Goal: Task Accomplishment & Management: Complete application form

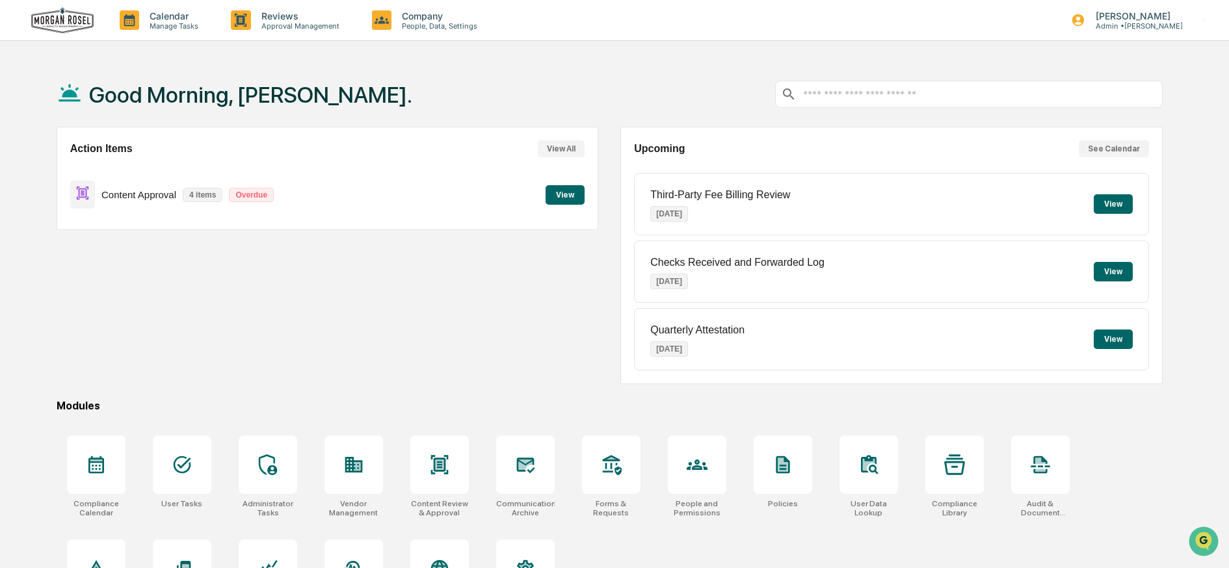
click at [566, 194] on button "View" at bounding box center [565, 195] width 39 height 20
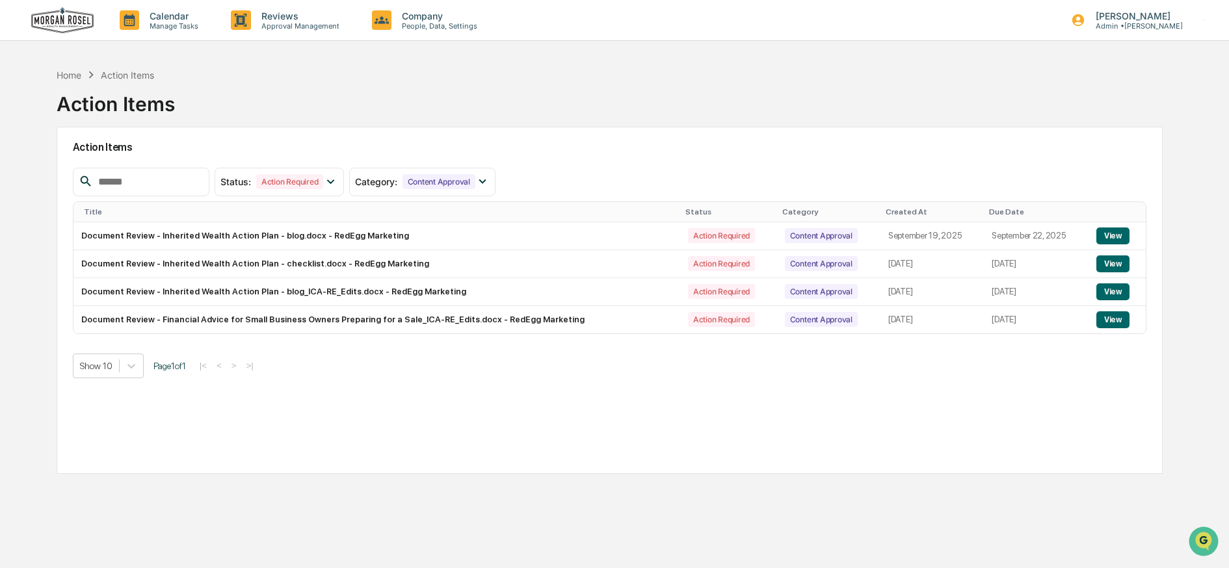
click at [63, 21] on img at bounding box center [62, 20] width 62 height 27
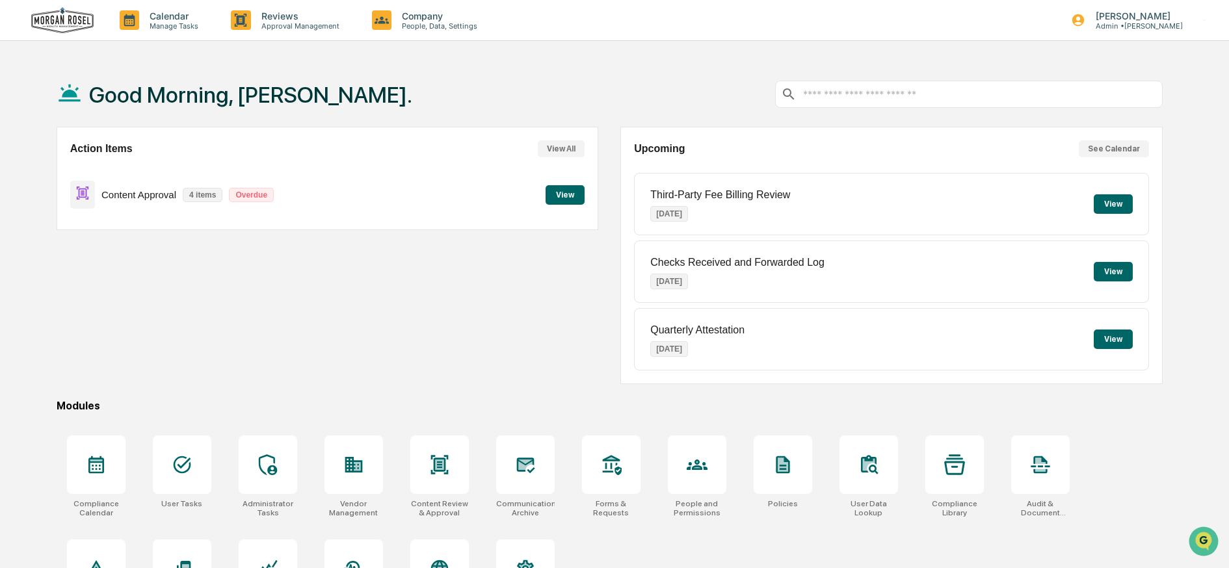
click at [562, 191] on button "View" at bounding box center [565, 195] width 39 height 20
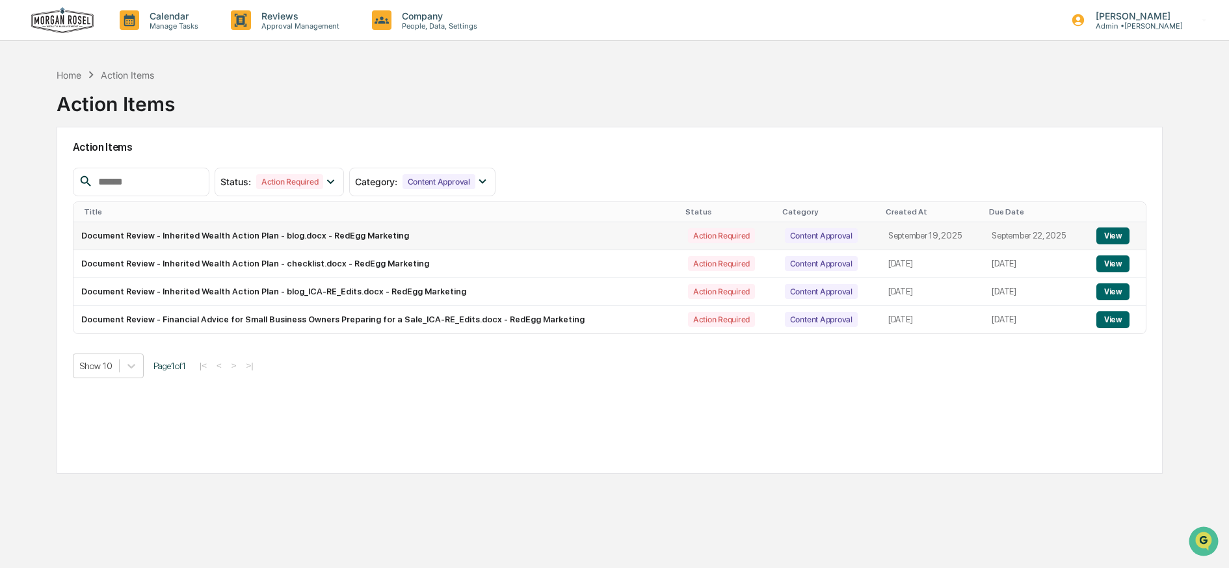
click at [1105, 234] on button "View" at bounding box center [1112, 236] width 33 height 17
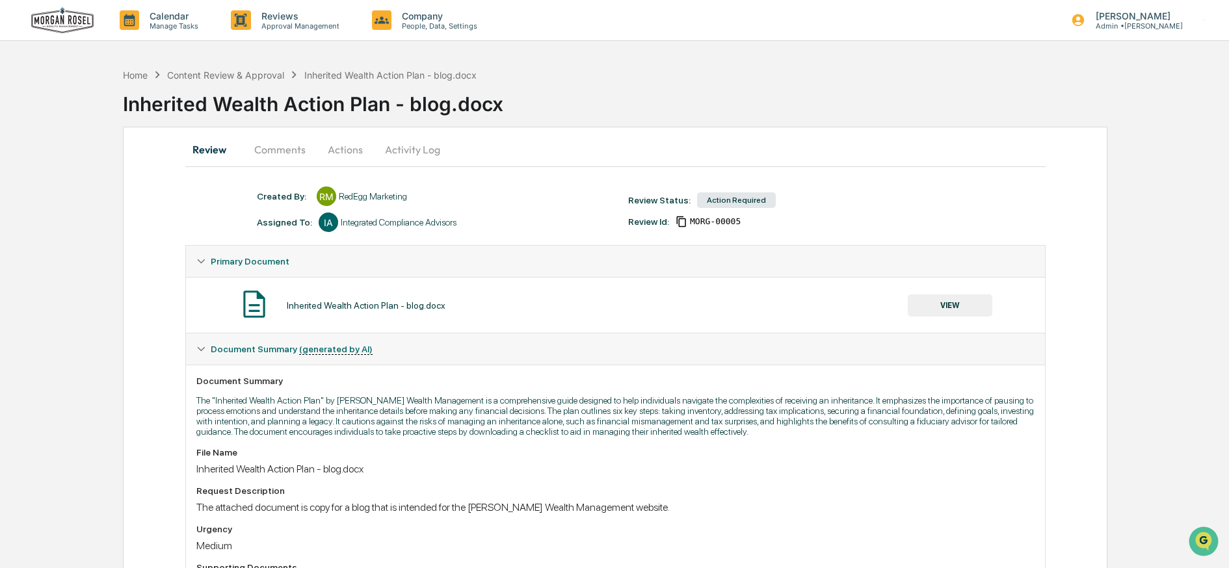
click at [345, 152] on button "Actions" at bounding box center [345, 149] width 59 height 31
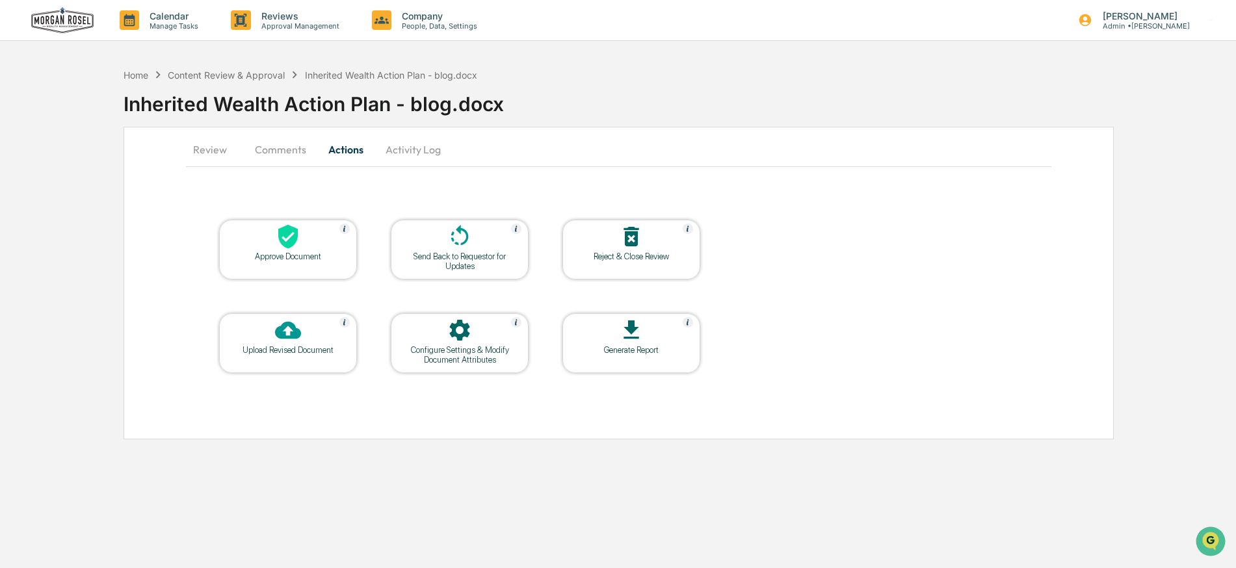
click at [402, 148] on button "Activity Log" at bounding box center [413, 149] width 76 height 31
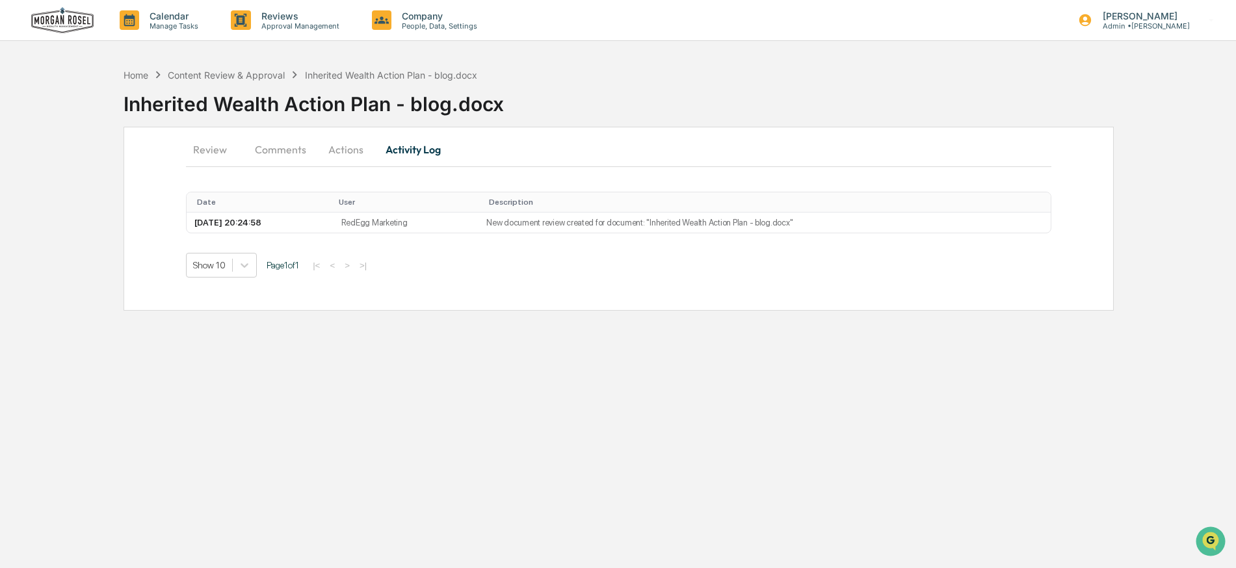
click at [286, 153] on button "Comments" at bounding box center [280, 149] width 72 height 31
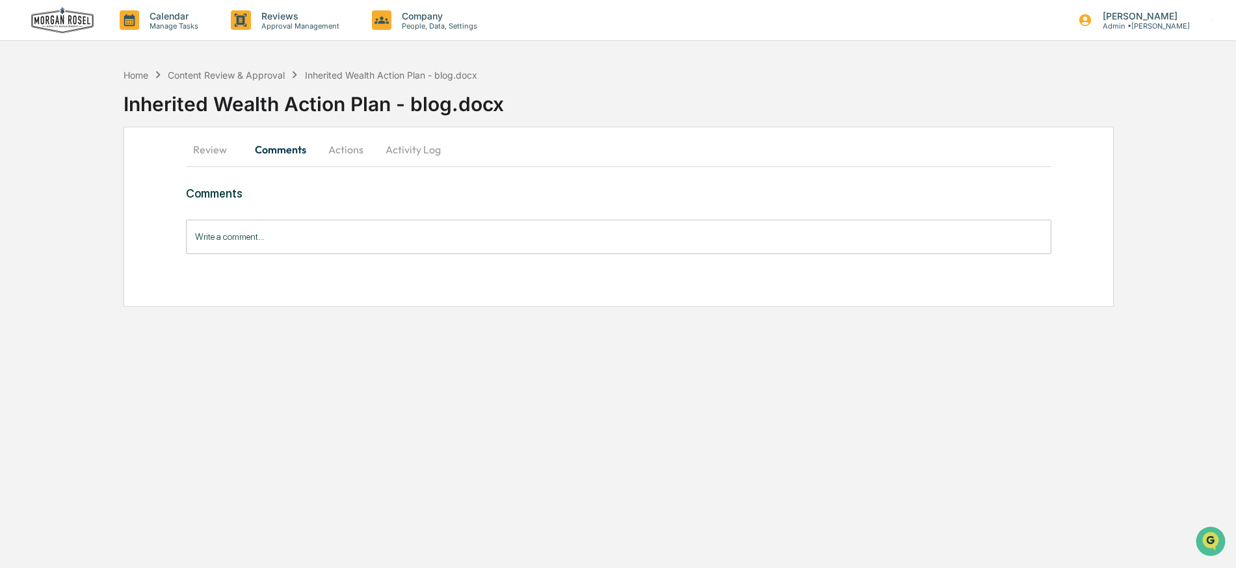
click at [217, 150] on button "Review" at bounding box center [215, 149] width 59 height 31
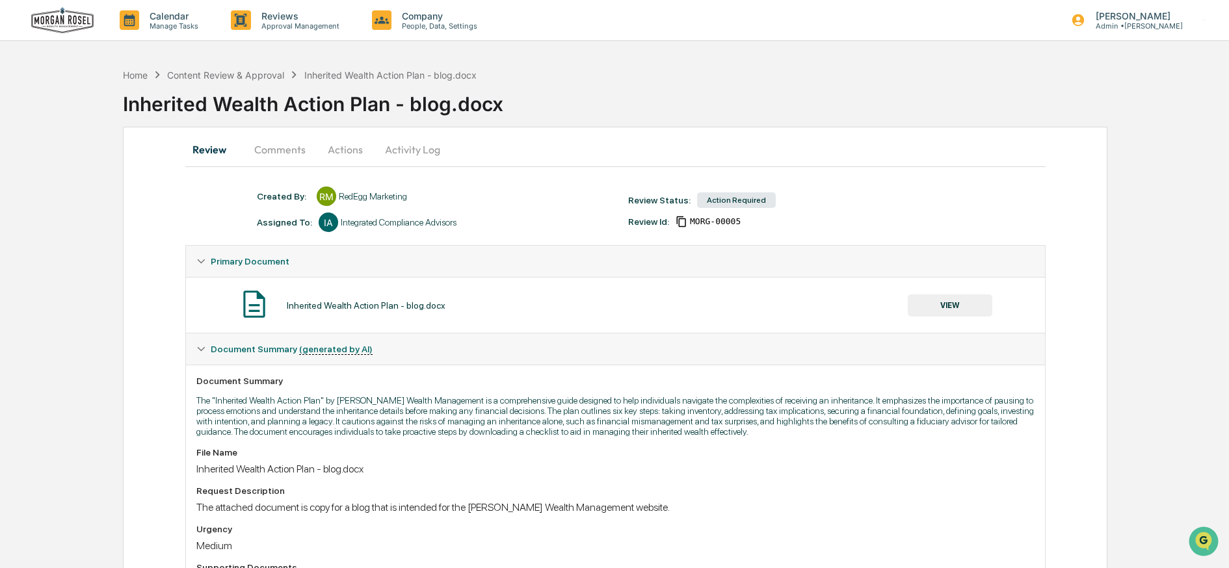
click at [70, 23] on img at bounding box center [62, 20] width 62 height 27
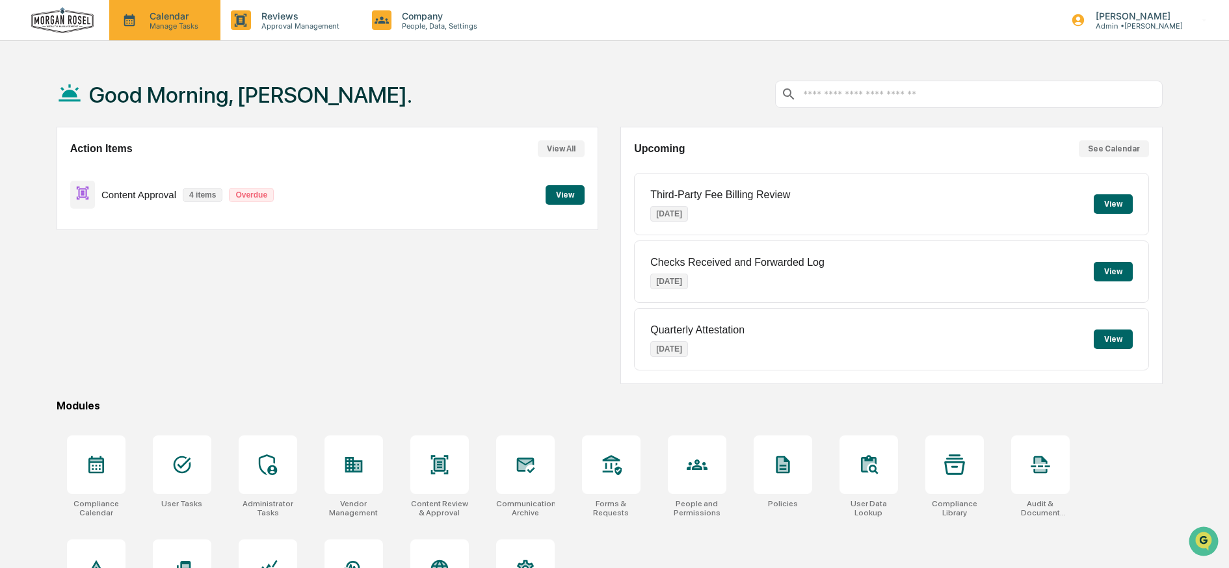
click at [139, 27] on p "Manage Tasks" at bounding box center [172, 25] width 66 height 9
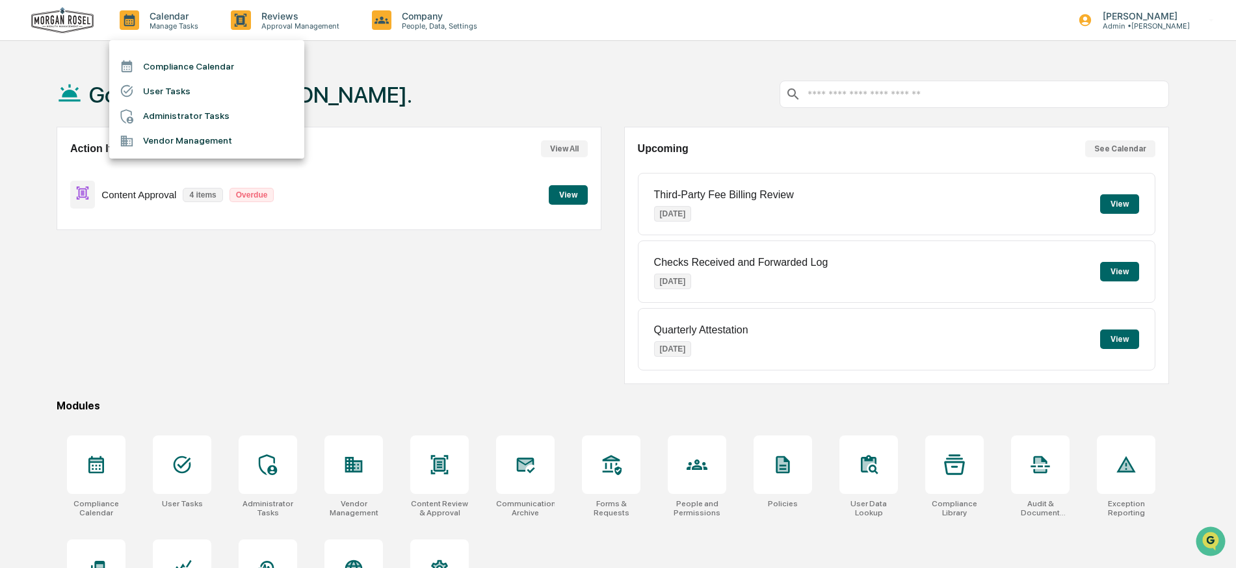
click at [155, 66] on li "Compliance Calendar" at bounding box center [206, 66] width 195 height 25
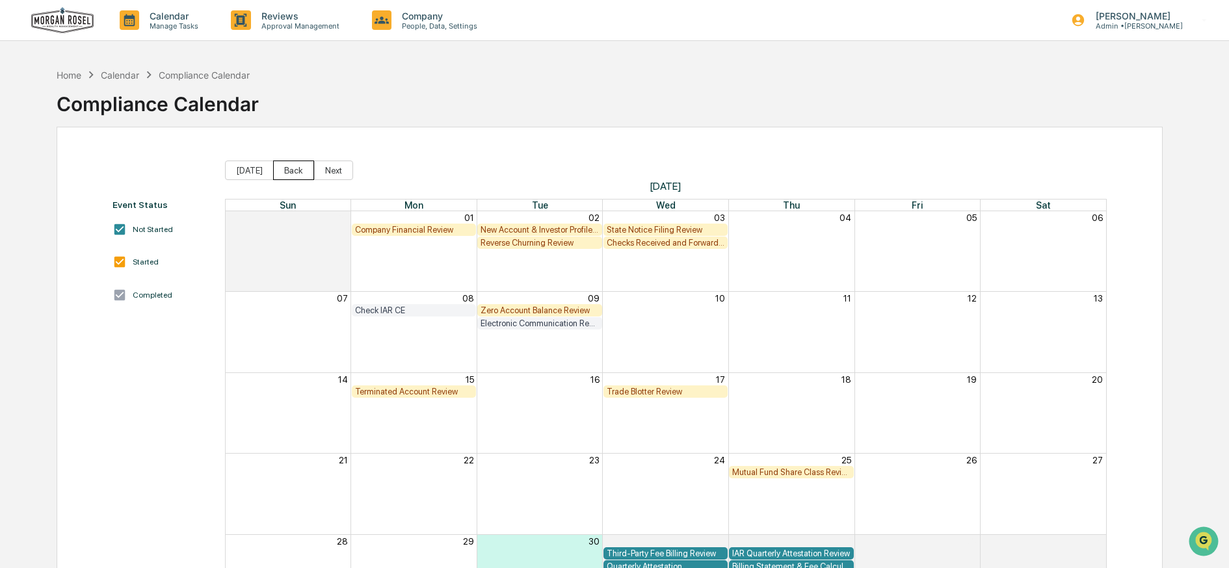
click at [285, 169] on button "Back" at bounding box center [293, 171] width 41 height 20
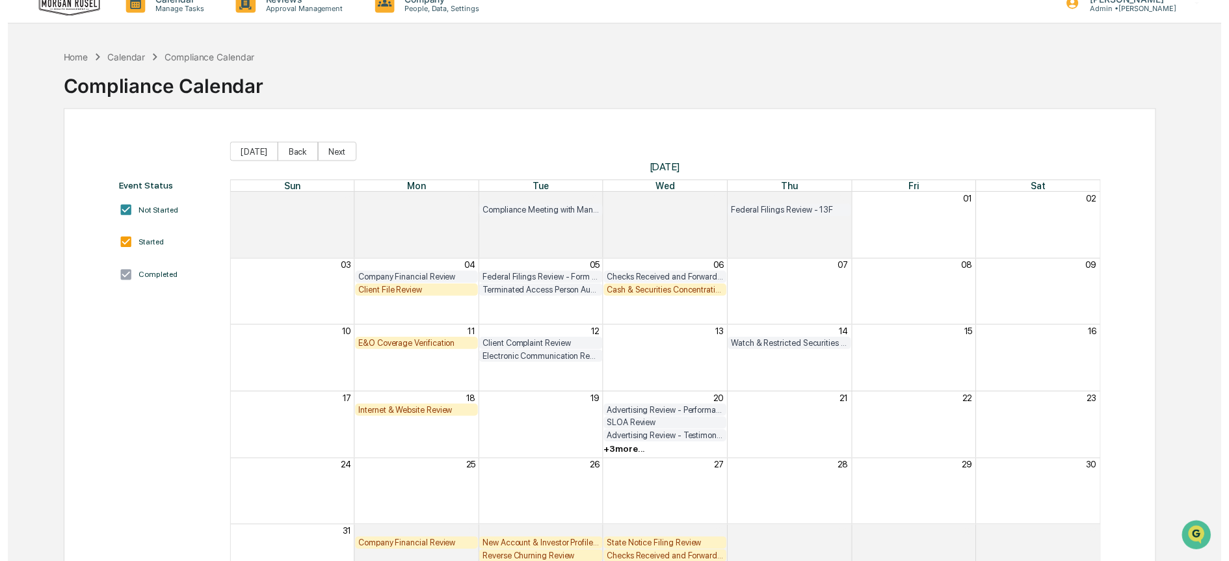
scroll to position [60, 0]
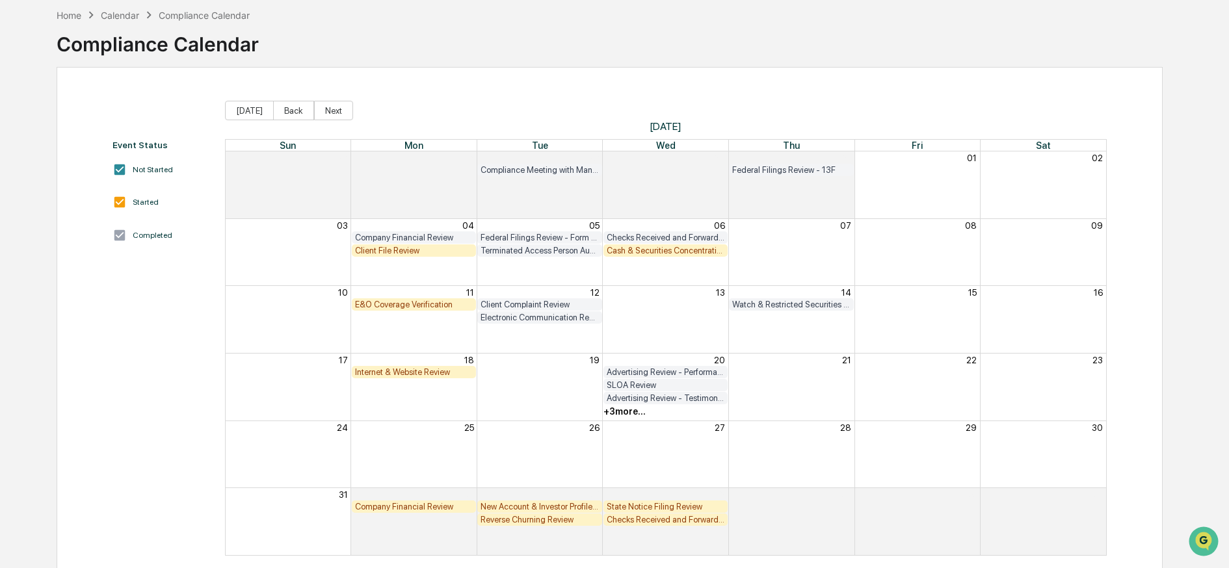
click at [515, 520] on div "Reverse Churning Review" at bounding box center [540, 520] width 118 height 10
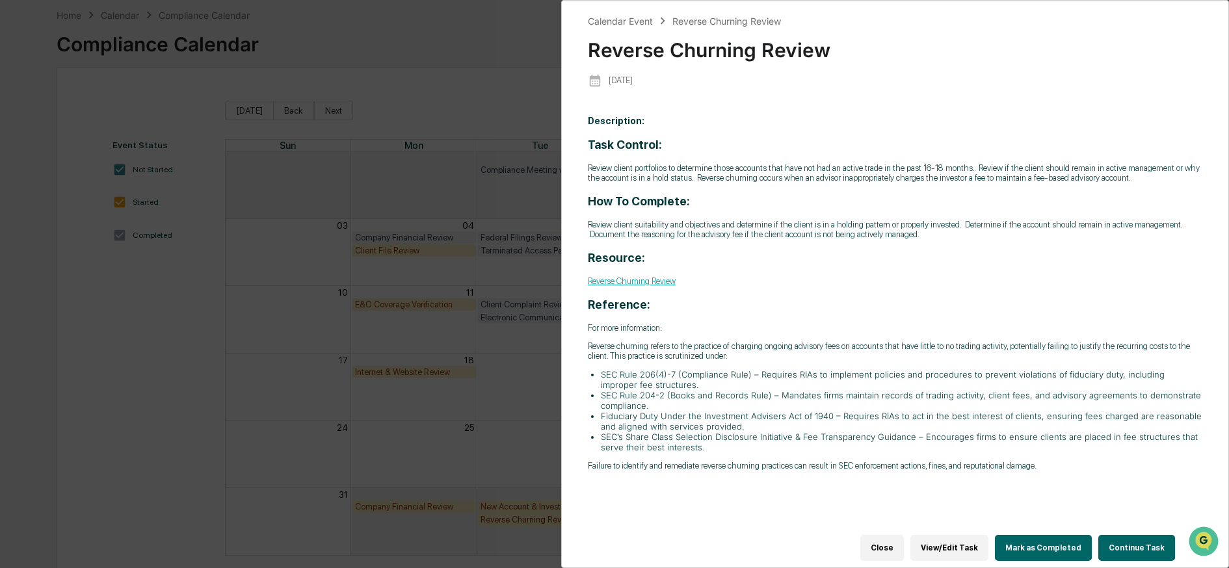
click at [1137, 537] on button "Continue Task" at bounding box center [1136, 548] width 77 height 26
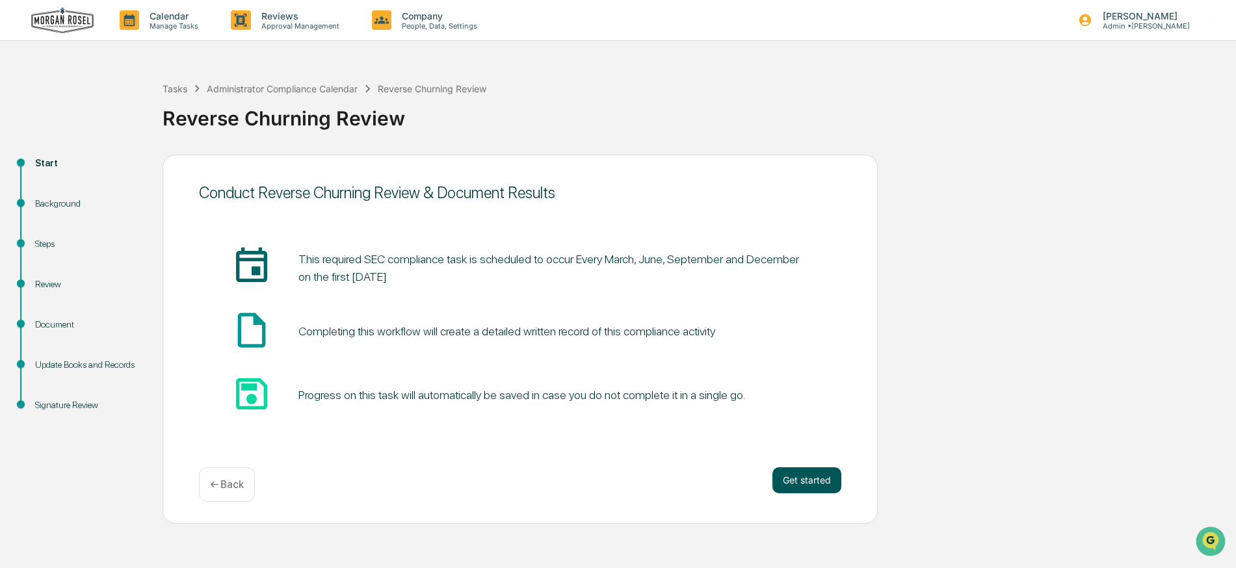
click at [794, 471] on button "Get started" at bounding box center [807, 481] width 69 height 26
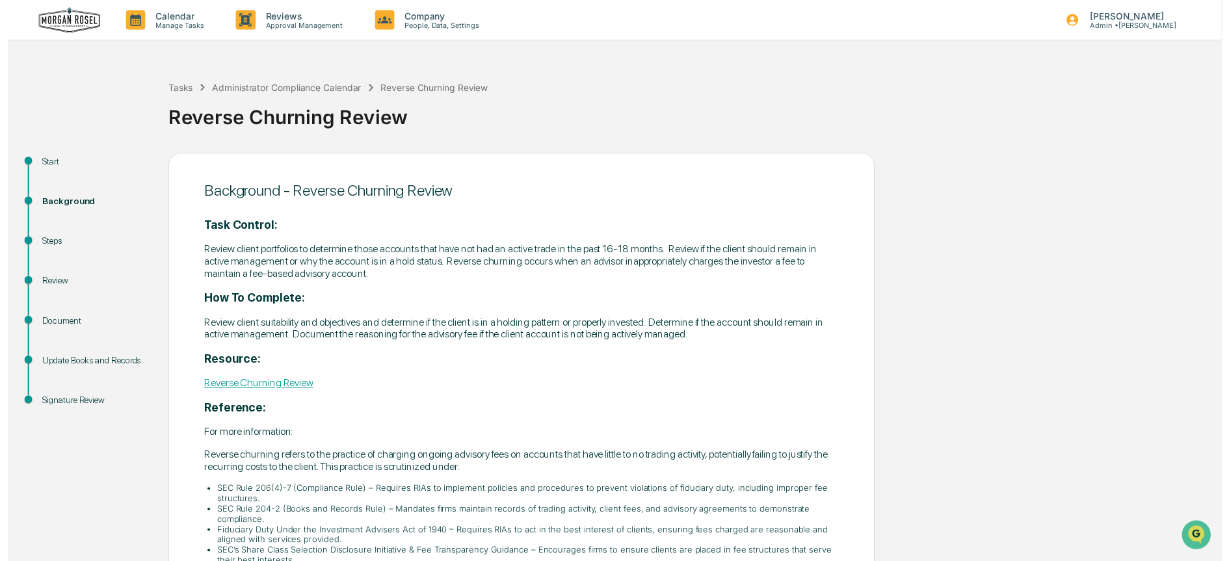
scroll to position [107, 0]
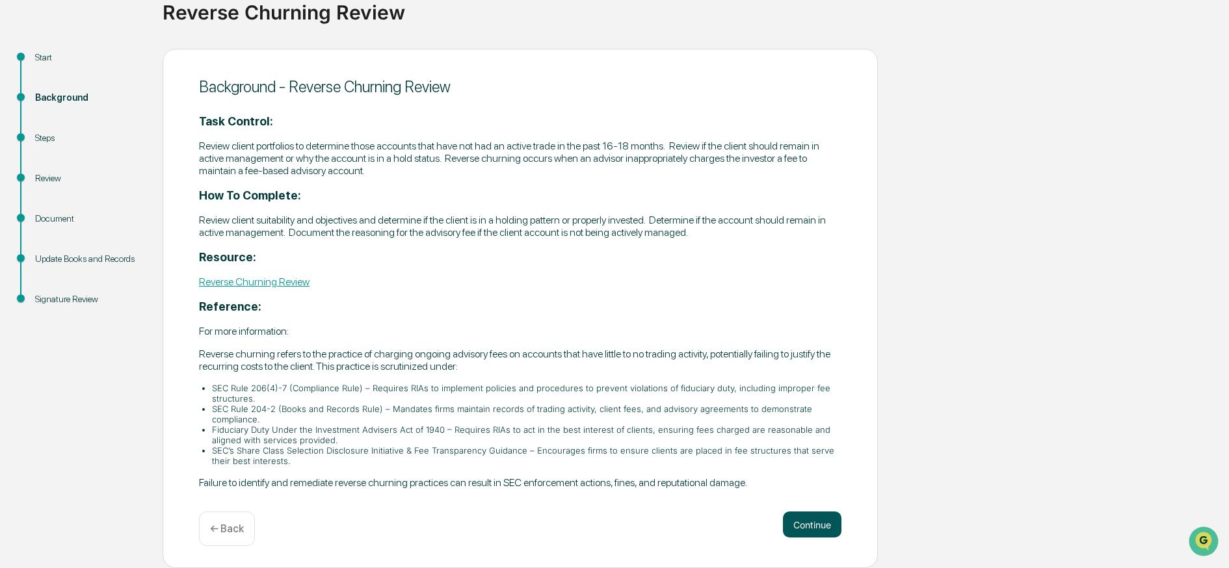
click at [815, 518] on button "Continue" at bounding box center [812, 525] width 59 height 26
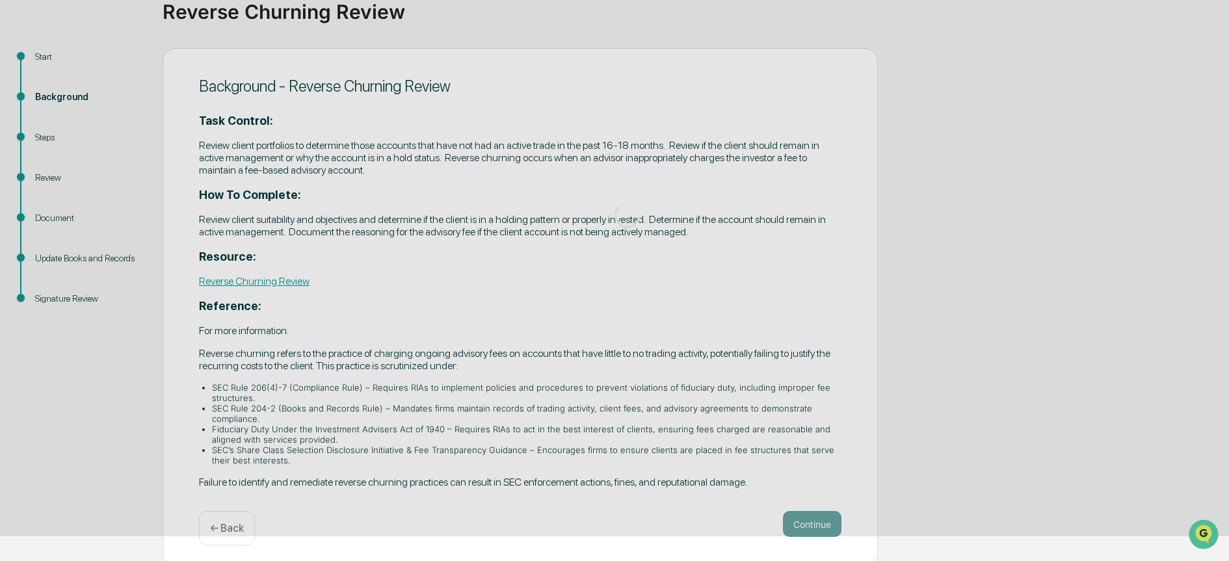
scroll to position [62, 0]
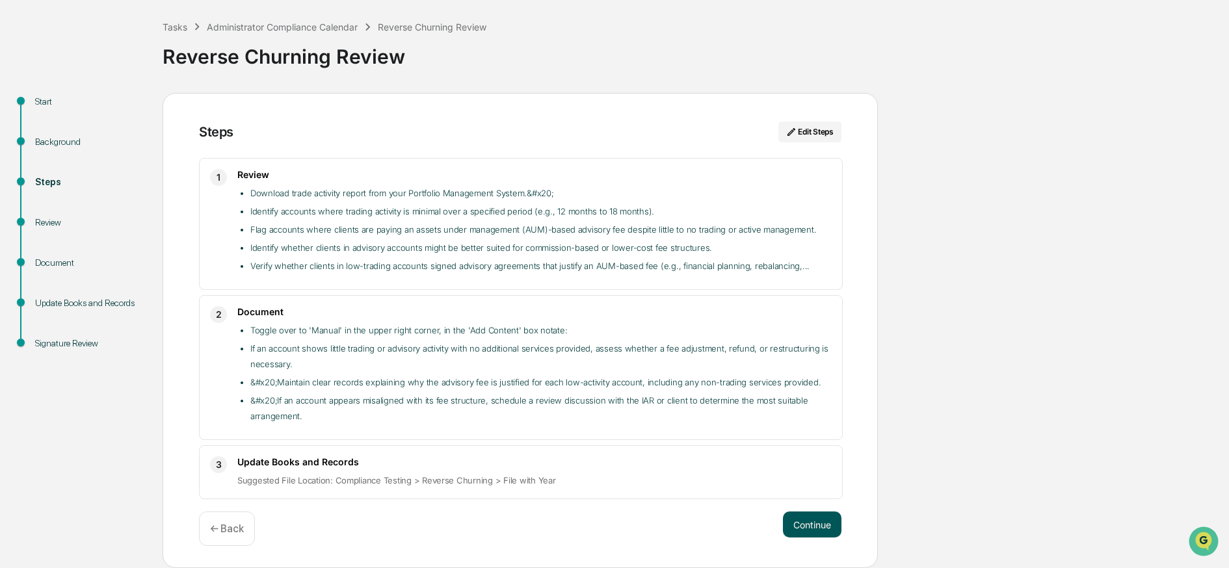
click at [815, 526] on button "Continue" at bounding box center [812, 525] width 59 height 26
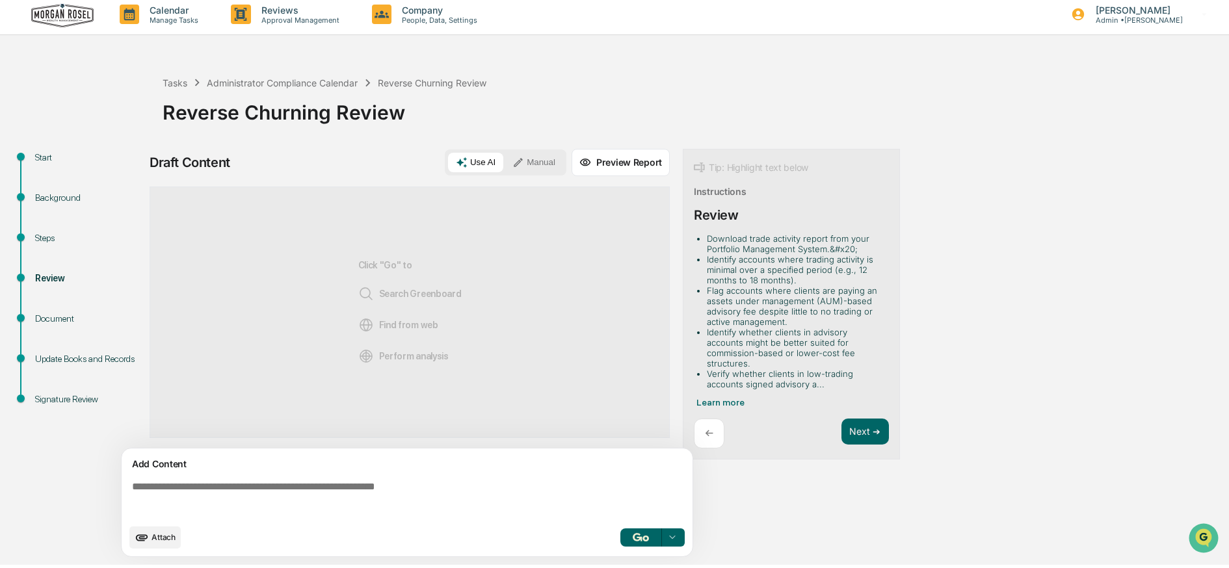
scroll to position [10, 0]
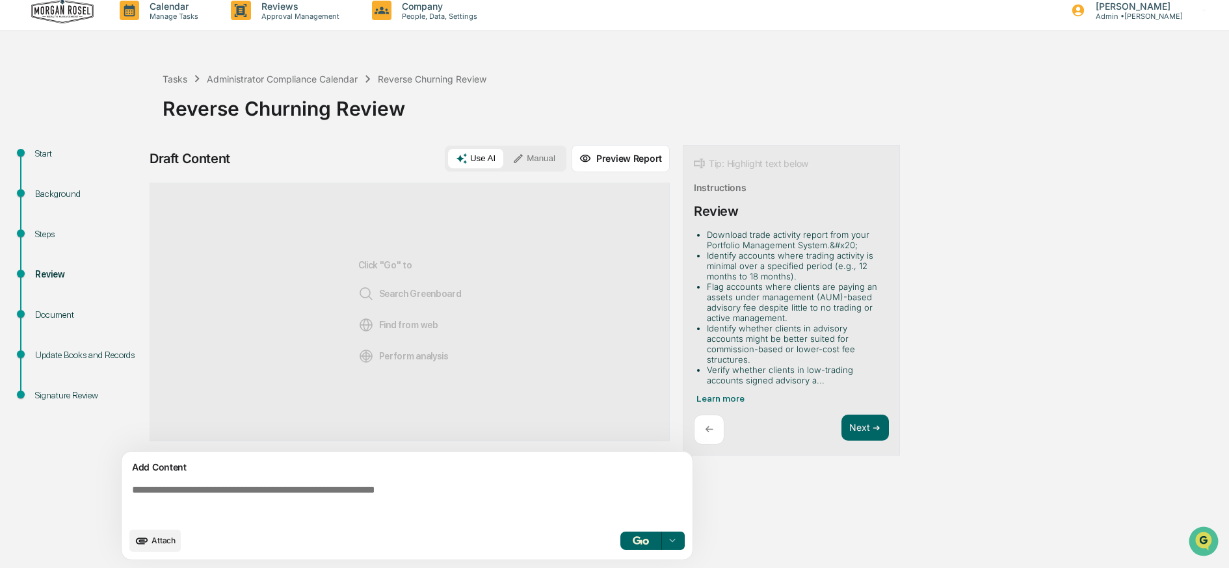
click at [538, 158] on button "Manual" at bounding box center [534, 159] width 59 height 20
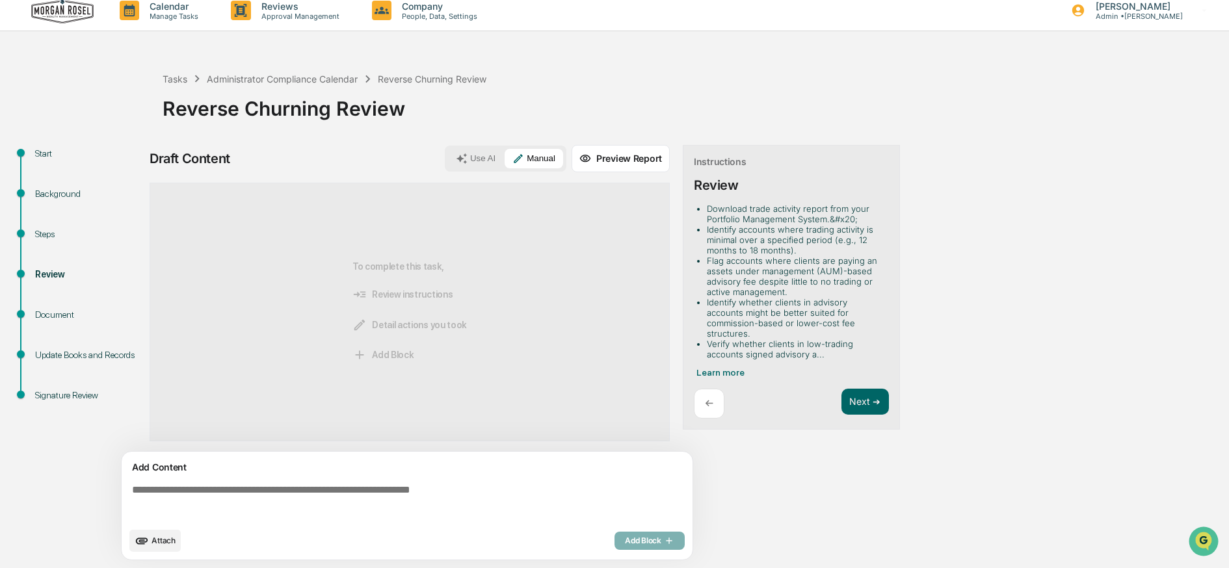
click at [213, 470] on div "Add Content" at bounding box center [406, 468] width 555 height 16
click at [189, 491] on textarea at bounding box center [410, 502] width 566 height 47
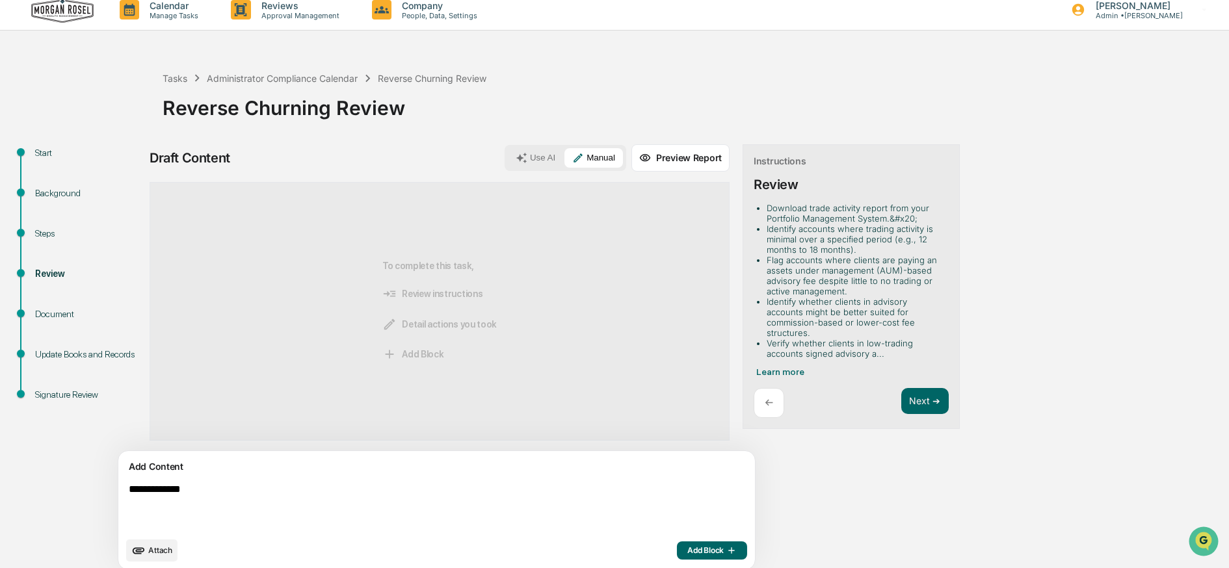
type textarea "**********"
click at [687, 550] on span "Add Block" at bounding box center [711, 551] width 49 height 10
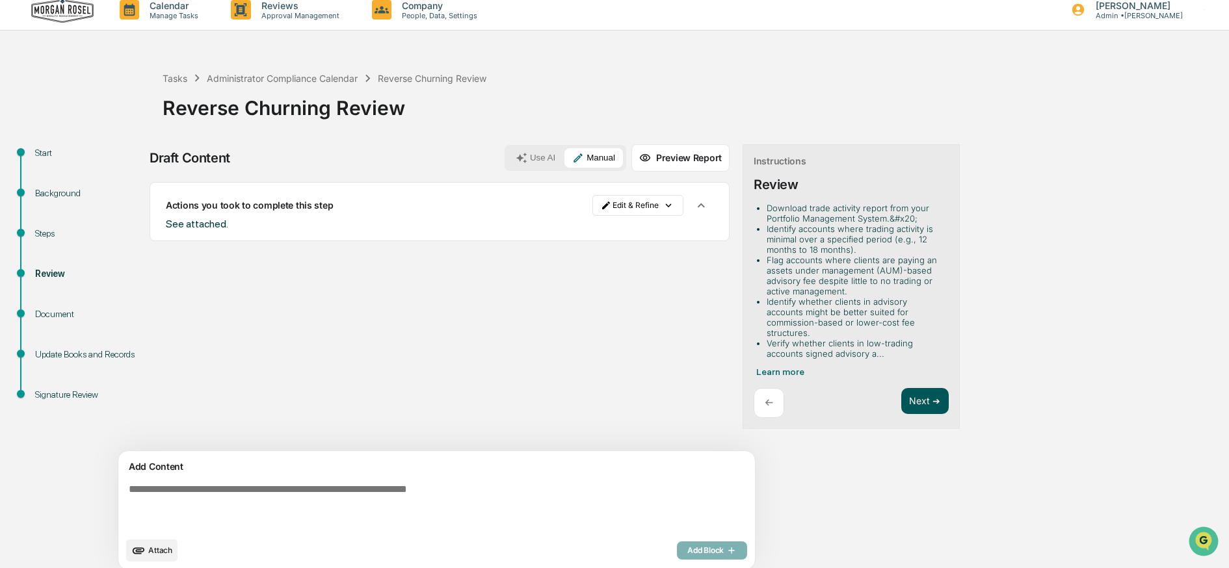
click at [901, 395] on button "Next ➔" at bounding box center [924, 401] width 47 height 27
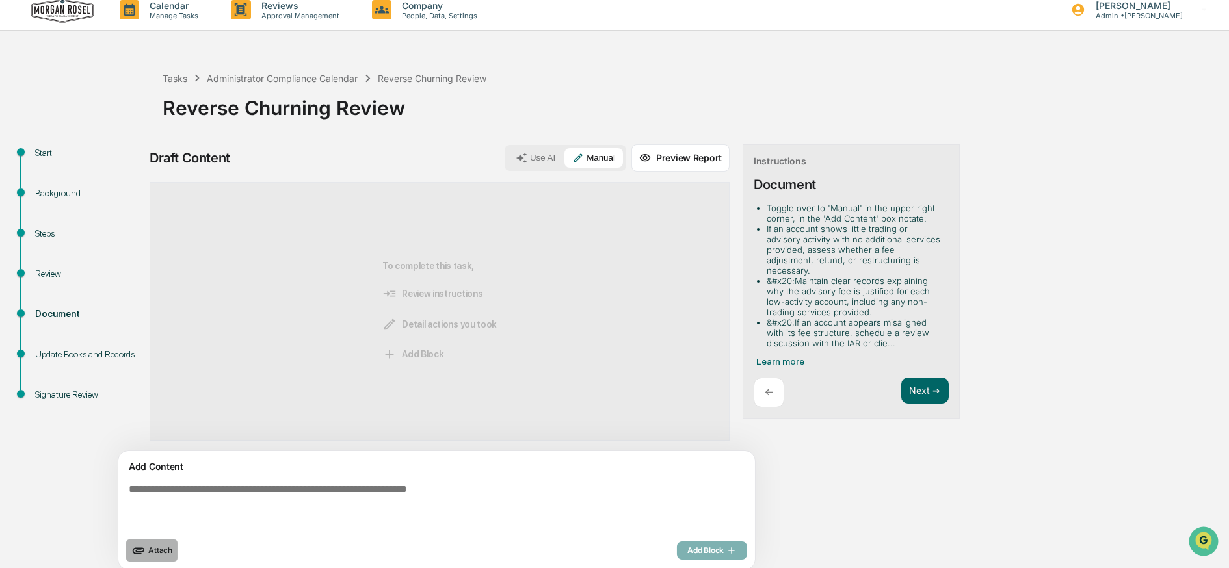
click at [162, 551] on span "Attach" at bounding box center [160, 551] width 24 height 10
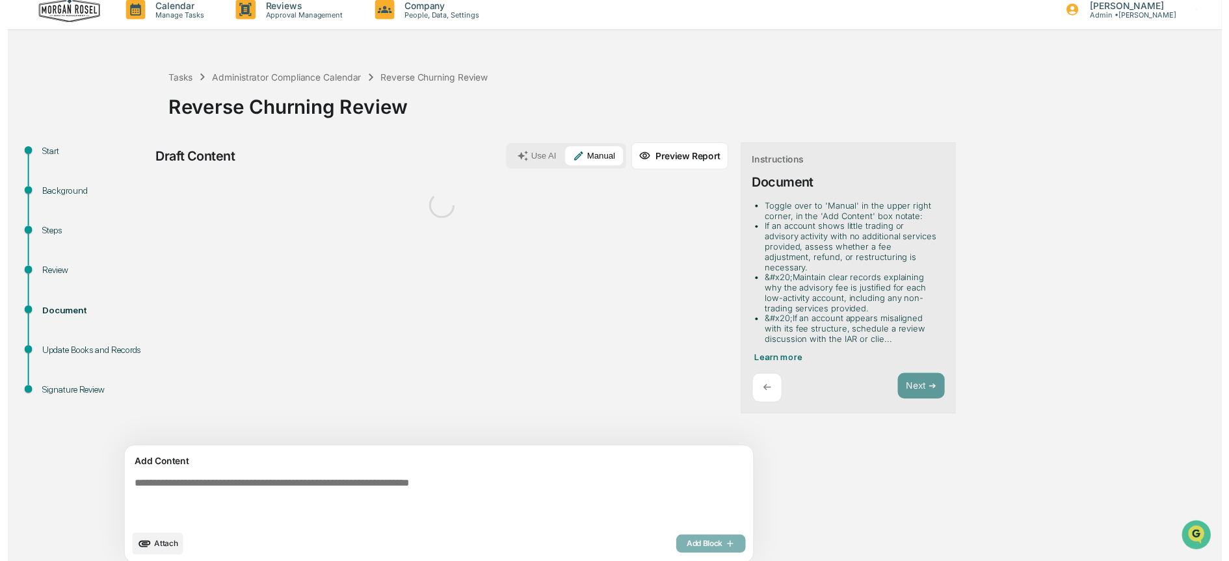
scroll to position [21, 0]
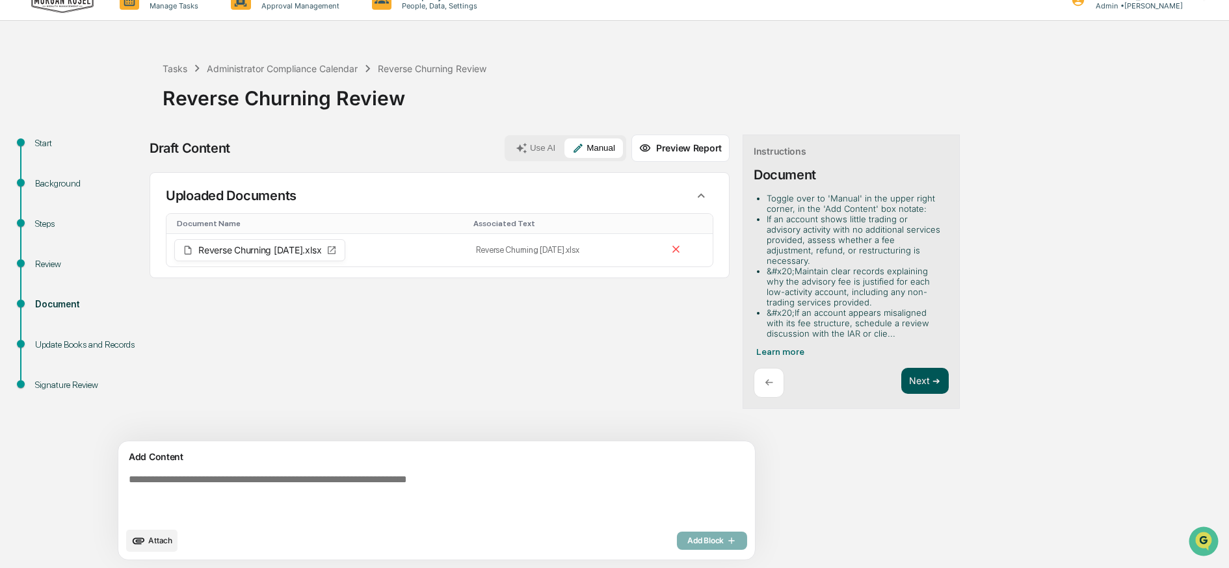
click at [901, 369] on button "Next ➔" at bounding box center [924, 381] width 47 height 27
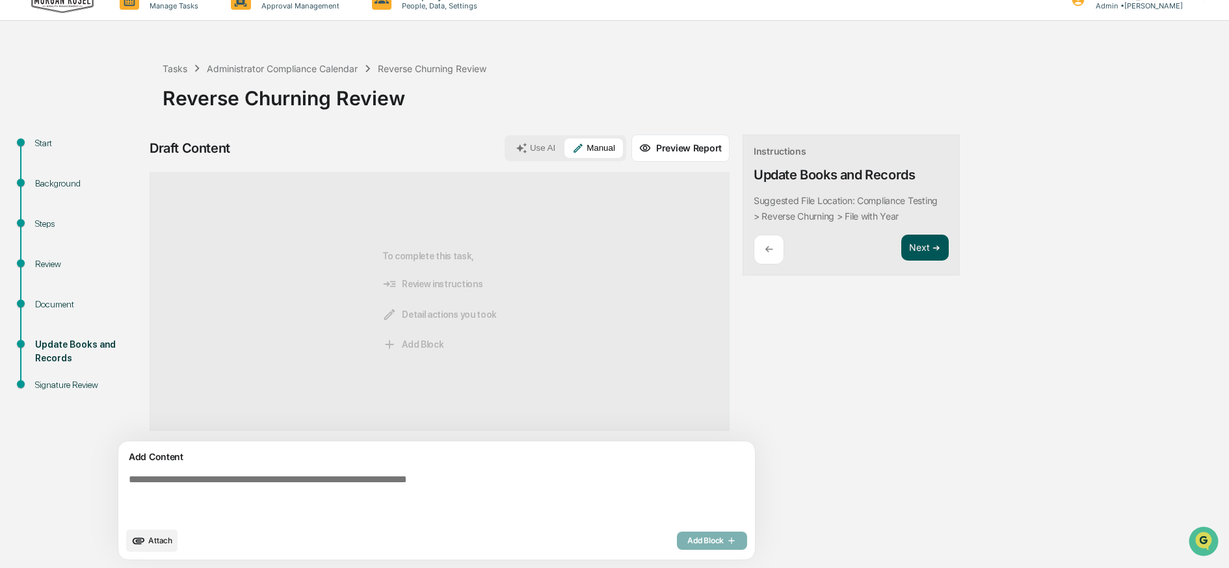
click at [901, 244] on button "Next ➔" at bounding box center [924, 248] width 47 height 27
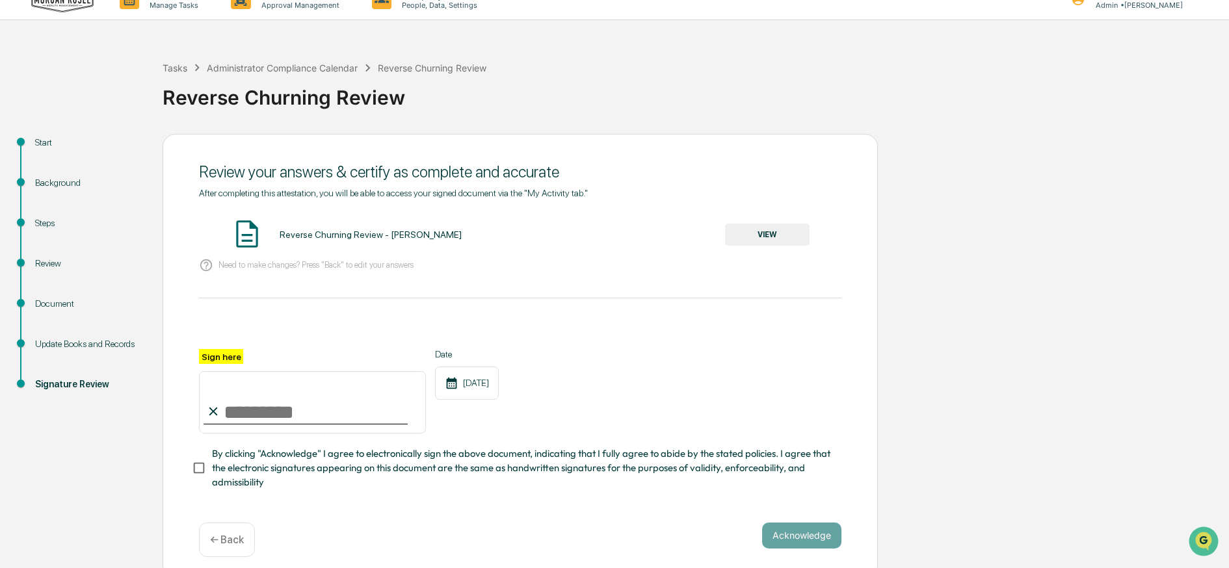
click at [350, 410] on input "Sign here" at bounding box center [312, 402] width 227 height 62
type input "**********"
click at [754, 237] on button "VIEW" at bounding box center [767, 235] width 85 height 22
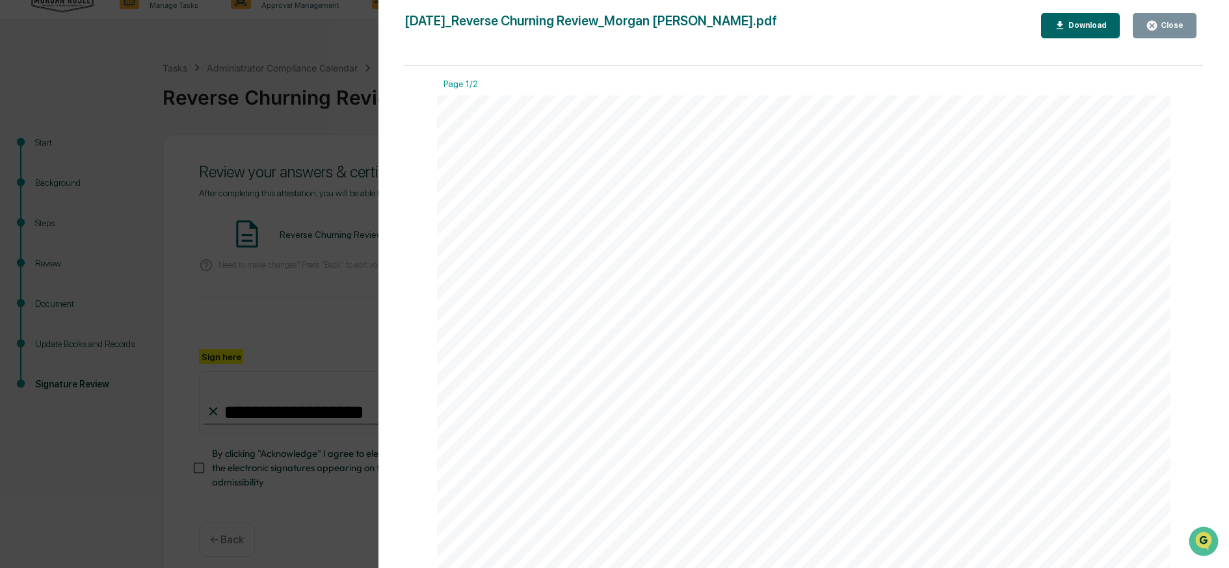
click at [1150, 21] on icon "button" at bounding box center [1152, 26] width 12 height 12
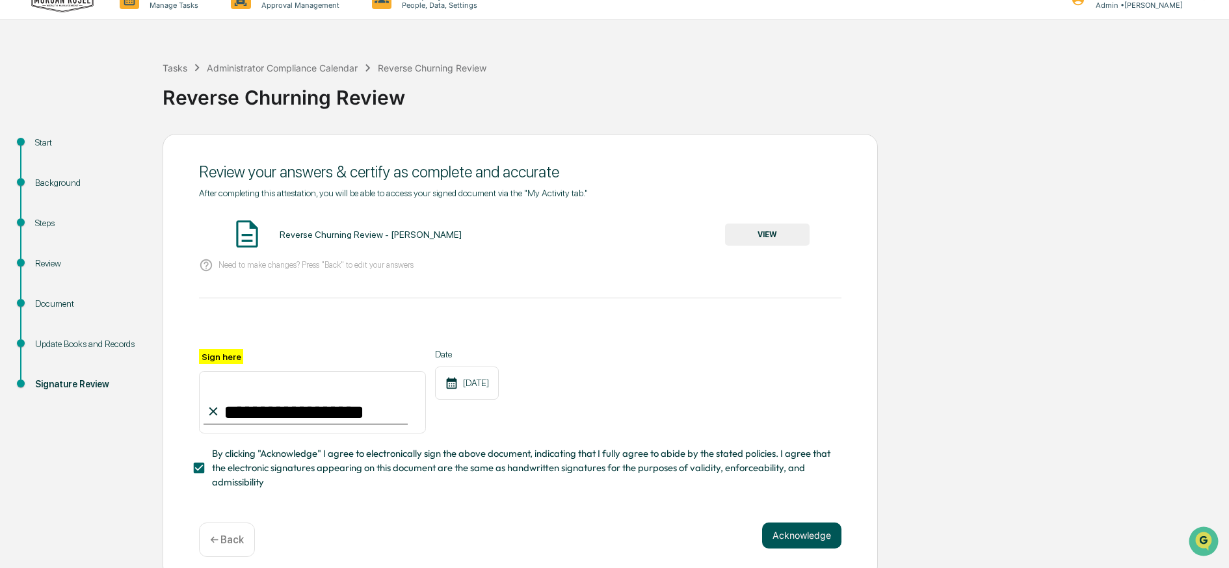
click at [804, 533] on button "Acknowledge" at bounding box center [801, 536] width 79 height 26
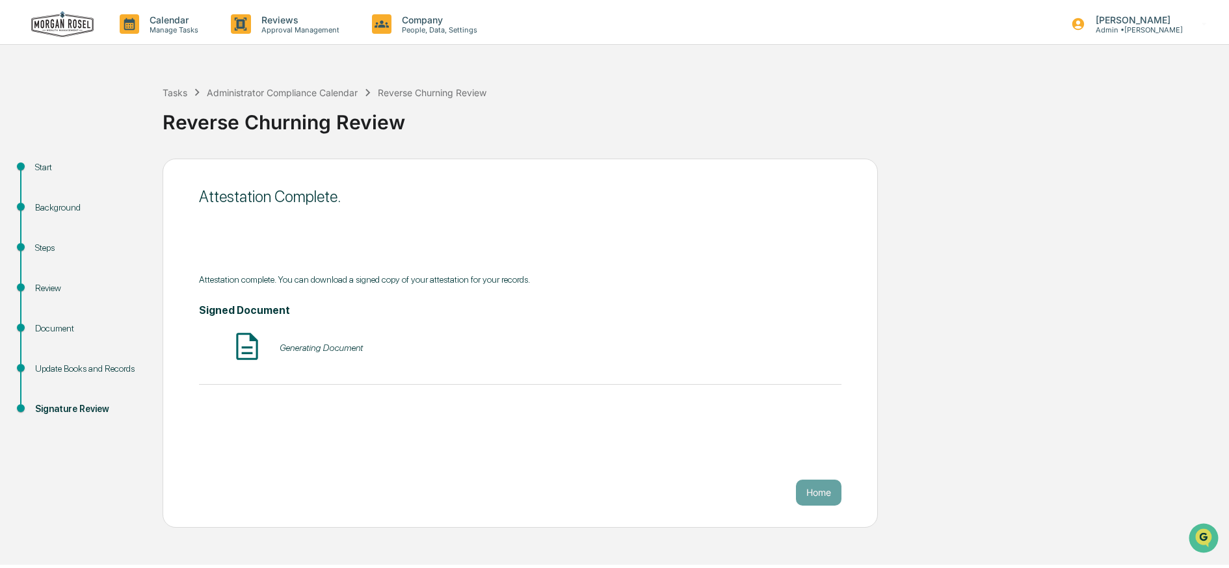
scroll to position [0, 0]
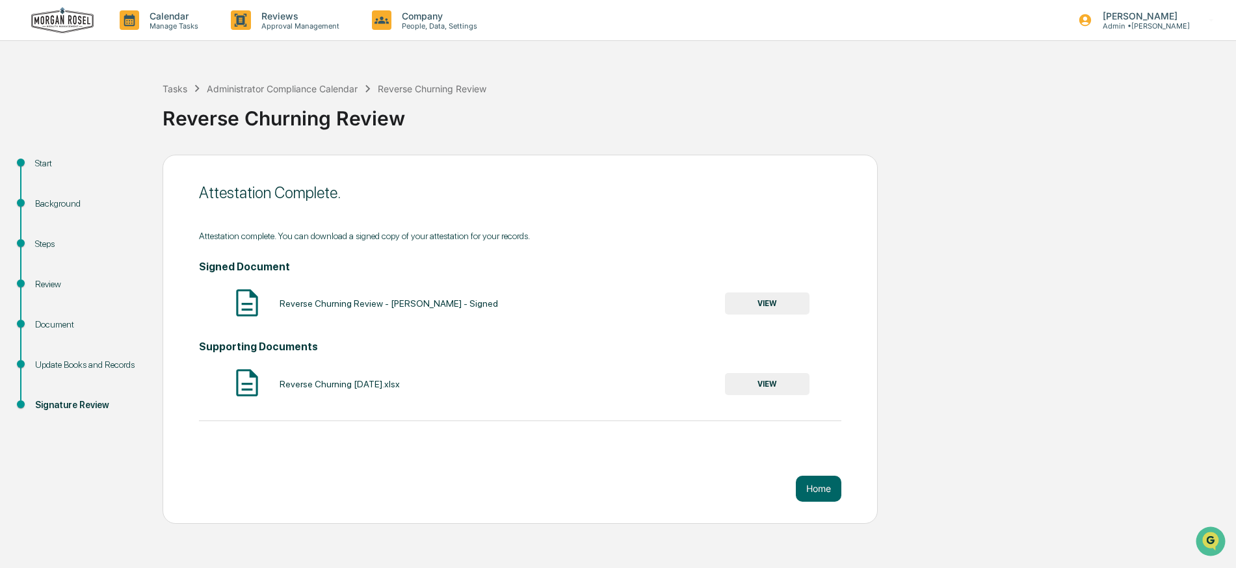
click at [767, 302] on button "VIEW" at bounding box center [767, 304] width 85 height 22
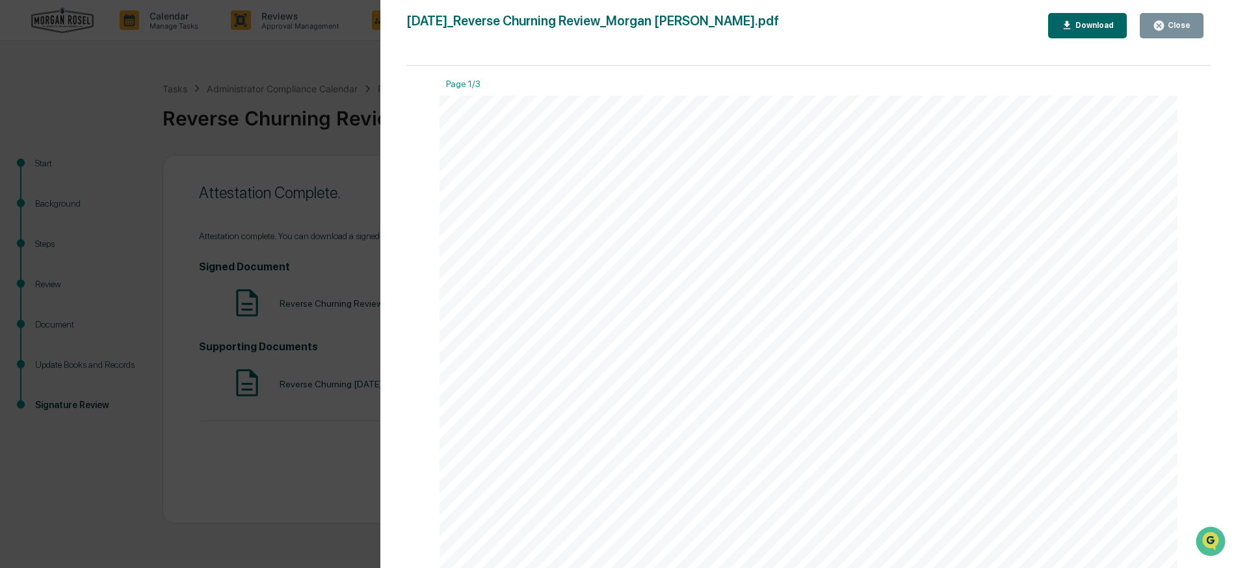
click at [1080, 27] on div "Download" at bounding box center [1093, 25] width 41 height 9
click at [1183, 18] on button "Close" at bounding box center [1172, 25] width 64 height 25
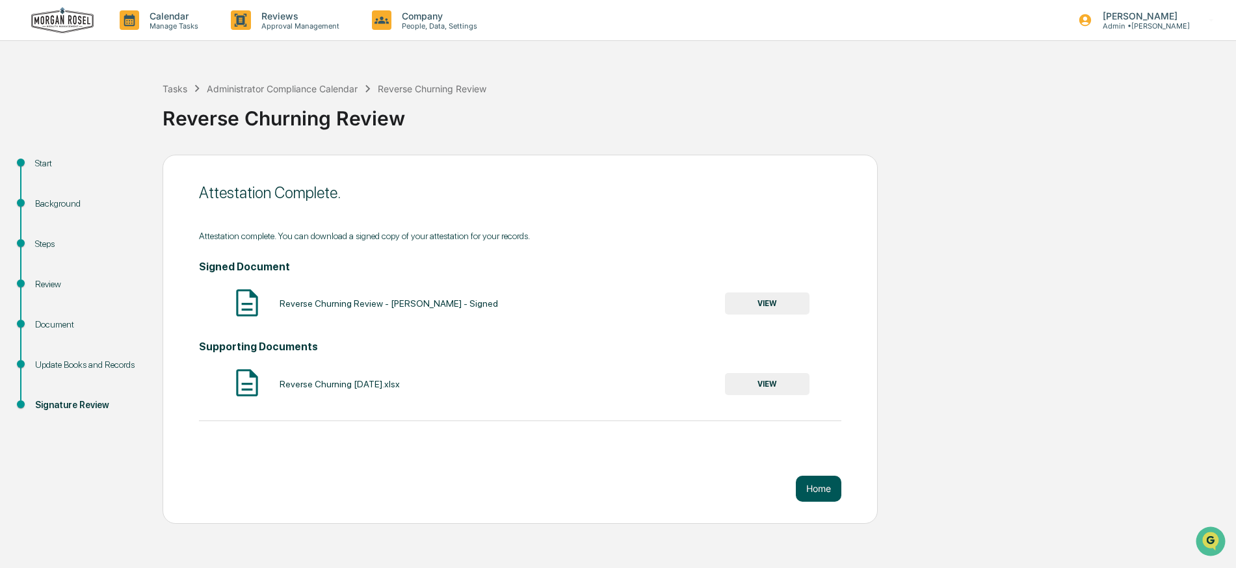
click at [807, 491] on button "Home" at bounding box center [819, 489] width 46 height 26
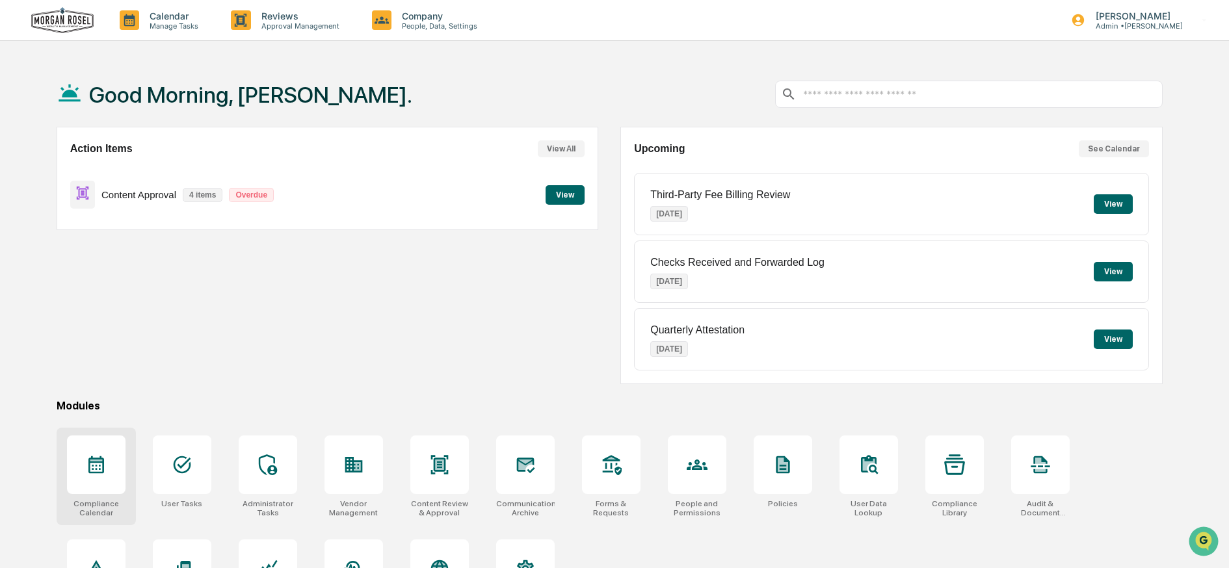
click at [81, 456] on div at bounding box center [96, 465] width 59 height 59
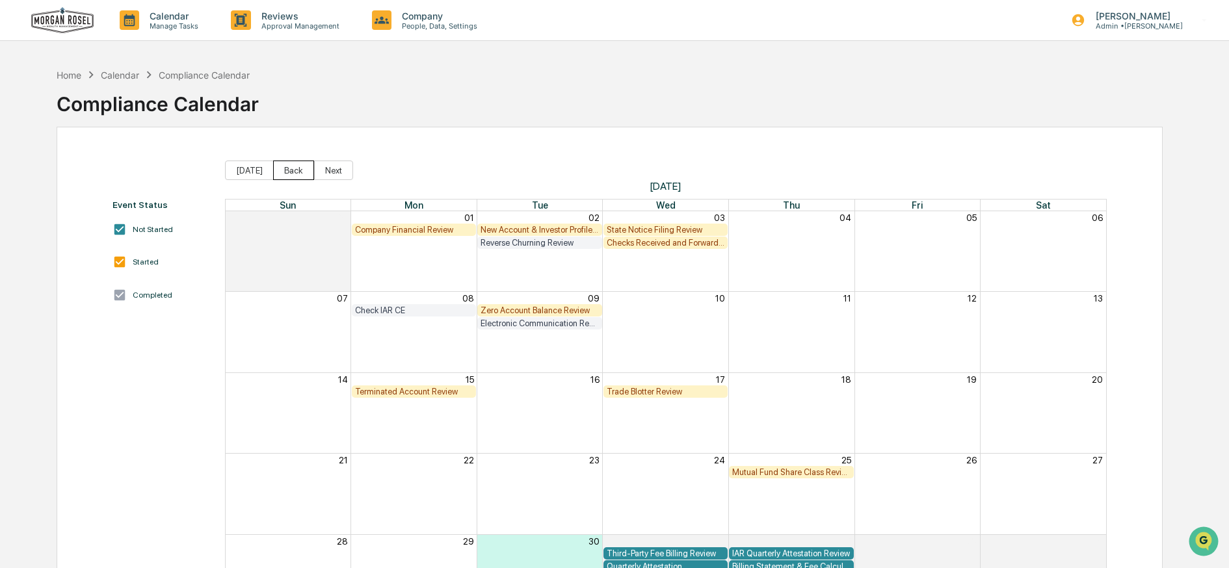
click at [282, 170] on button "Back" at bounding box center [293, 171] width 41 height 20
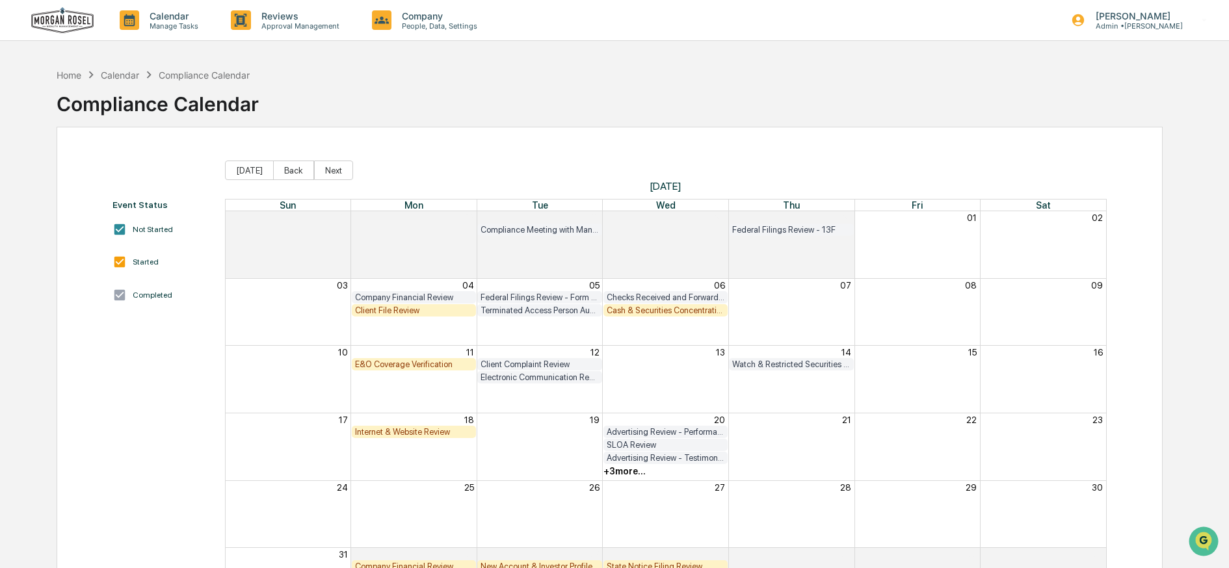
click at [282, 169] on button "Back" at bounding box center [293, 171] width 41 height 20
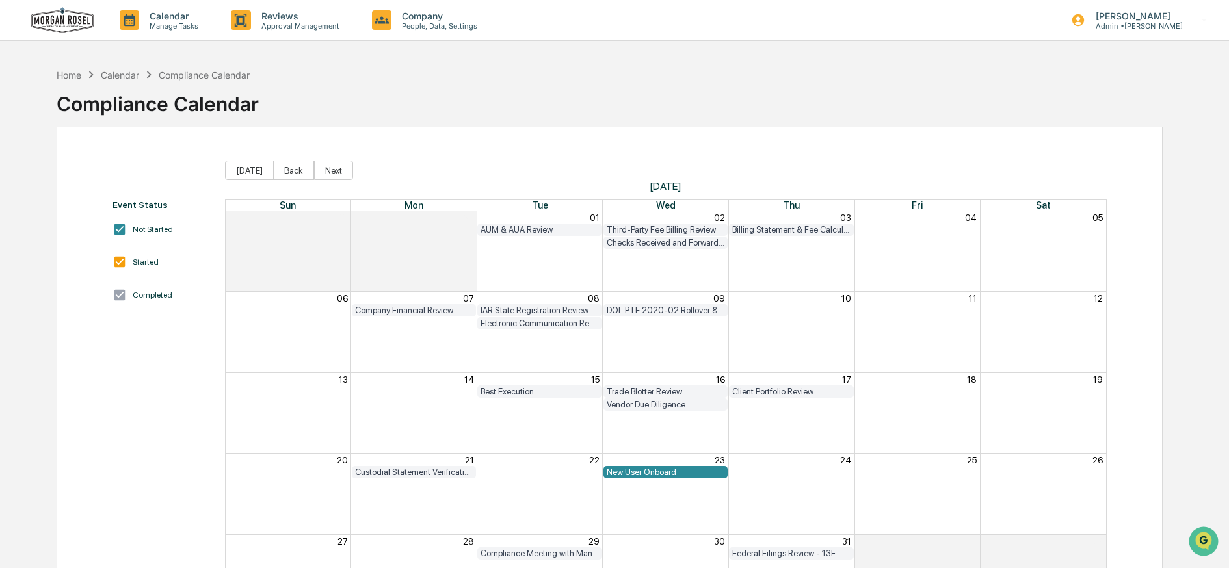
click at [282, 169] on button "Back" at bounding box center [293, 171] width 41 height 20
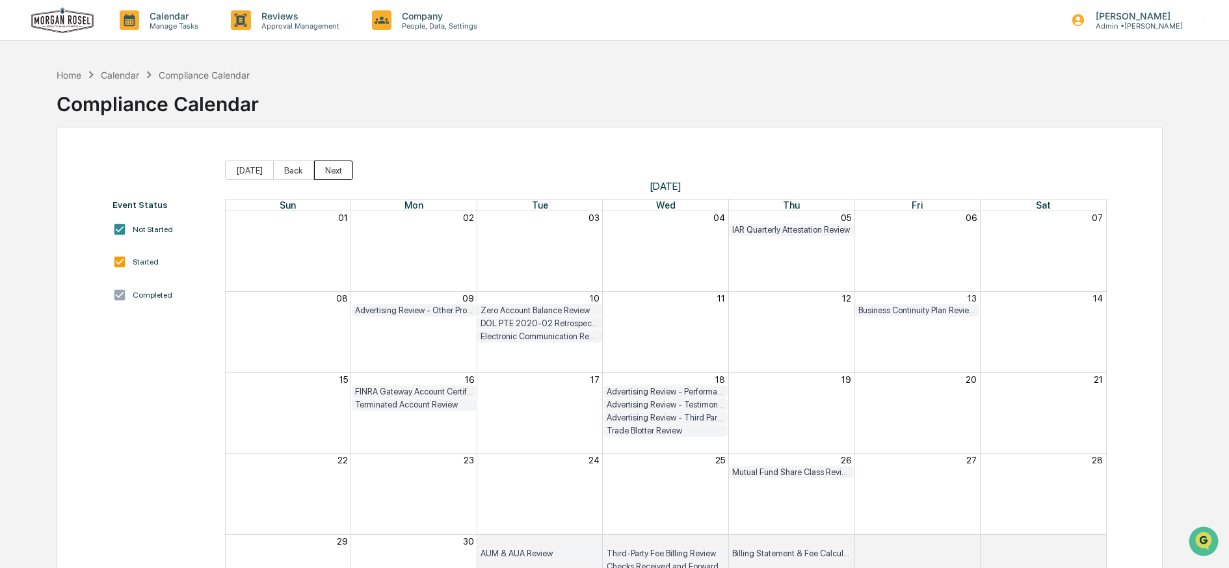
click at [318, 170] on button "Next" at bounding box center [333, 171] width 39 height 20
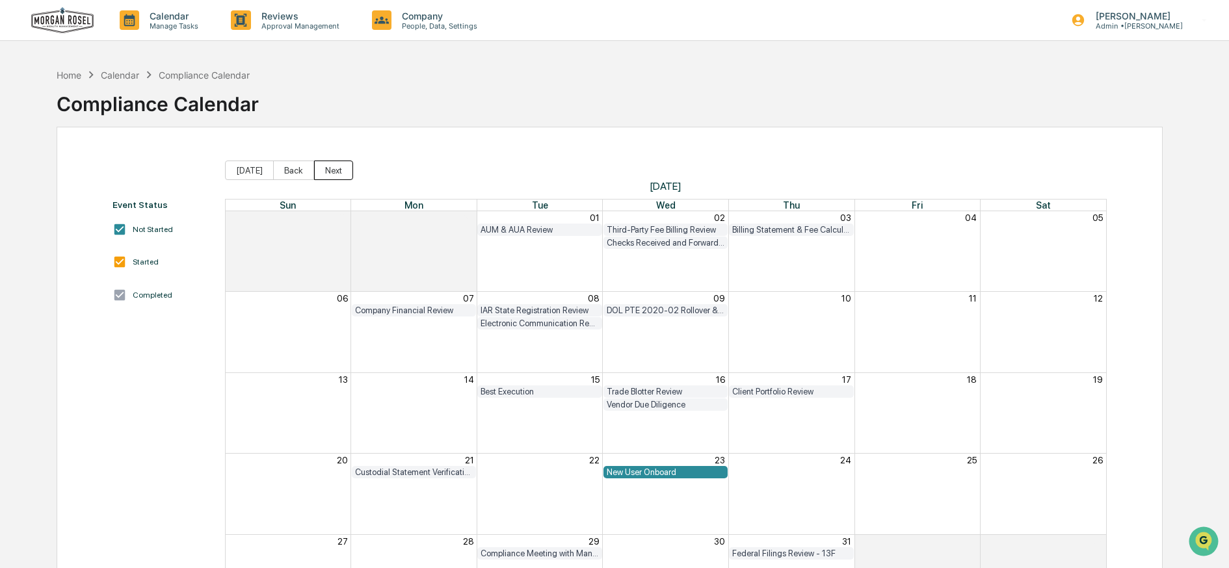
click at [318, 170] on button "Next" at bounding box center [333, 171] width 39 height 20
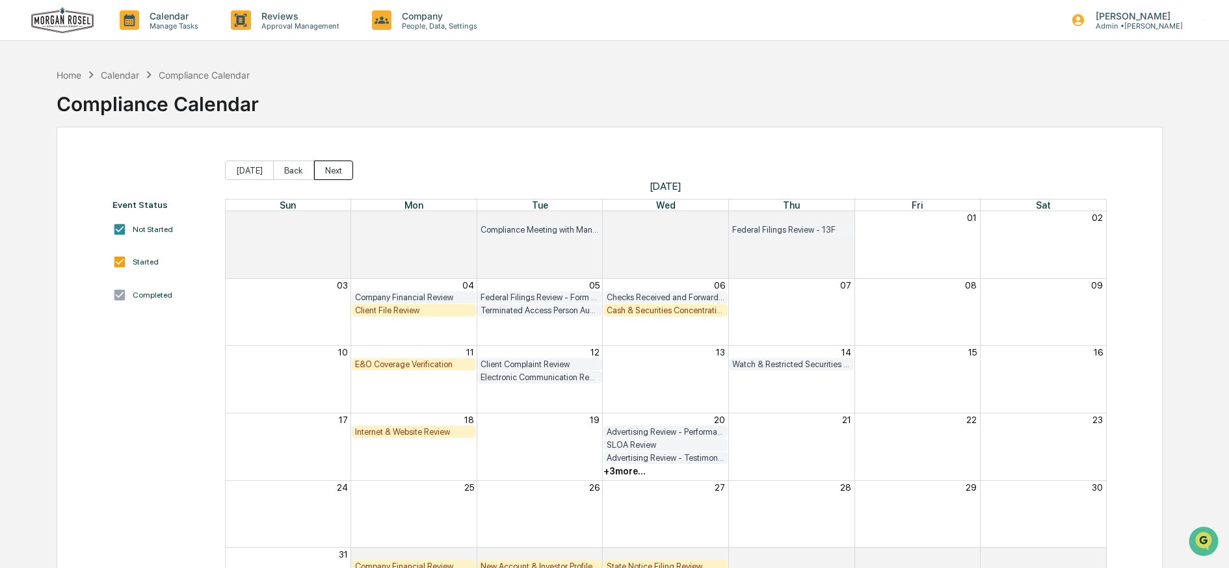
click at [314, 167] on button "Next" at bounding box center [333, 171] width 39 height 20
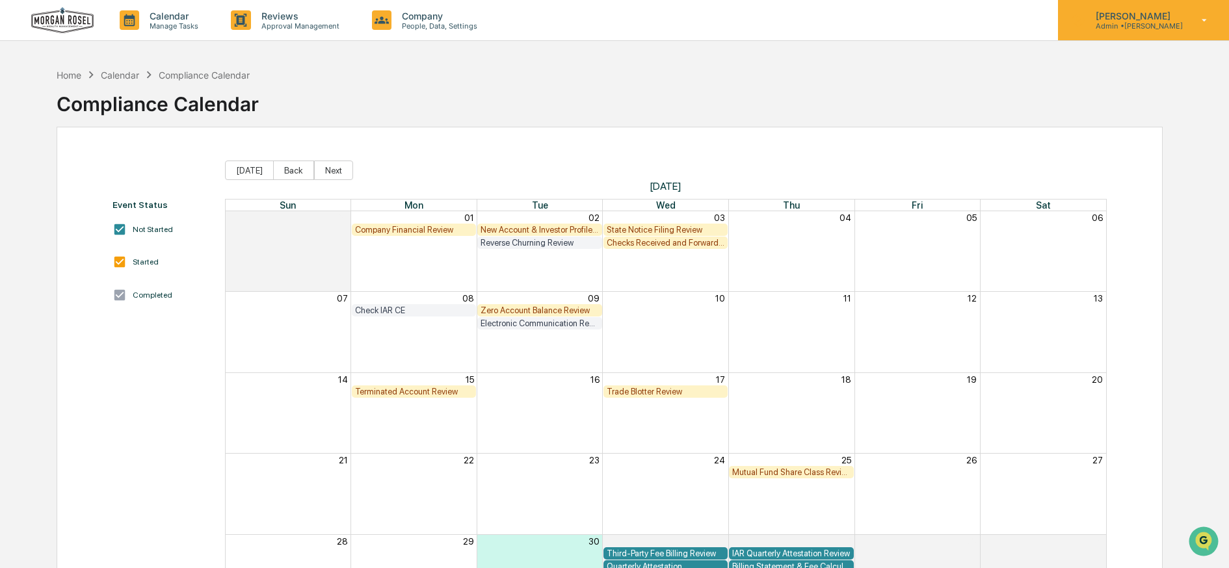
click at [1137, 16] on p "[PERSON_NAME]" at bounding box center [1134, 15] width 98 height 11
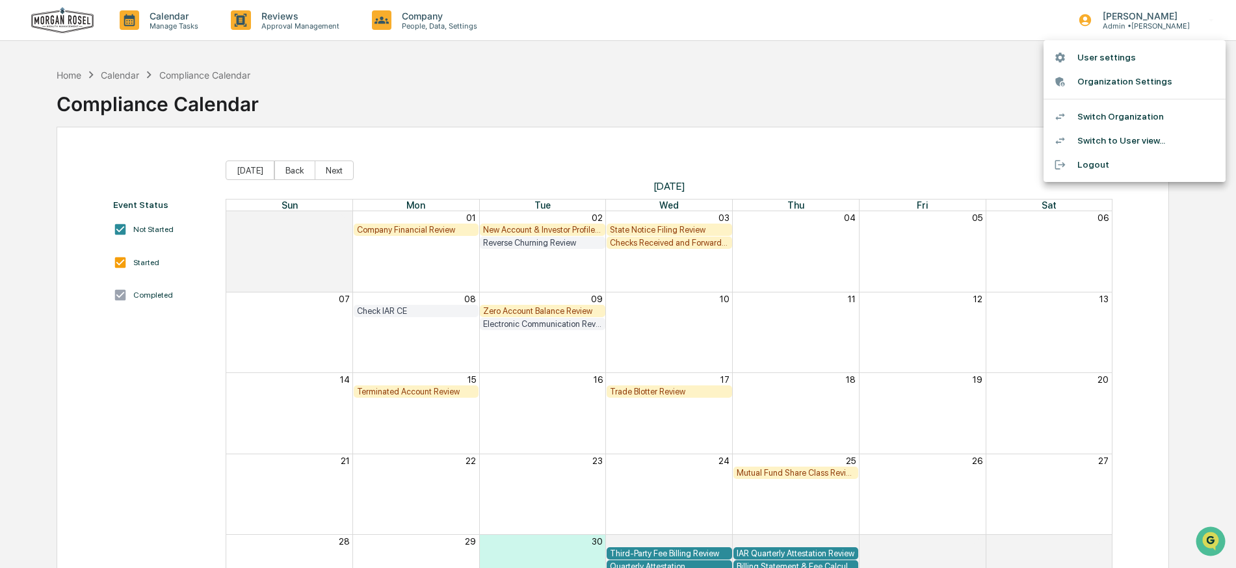
click at [1128, 117] on li "Switch Organization" at bounding box center [1135, 117] width 182 height 24
